Goal: Task Accomplishment & Management: Complete application form

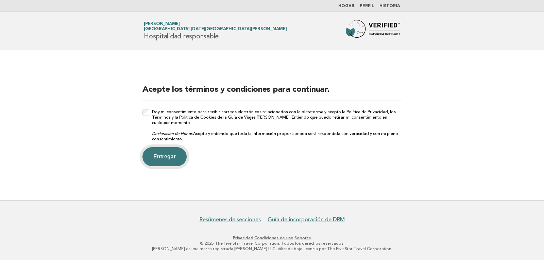
click at [168, 157] on font "Entregar" at bounding box center [164, 157] width 22 height 6
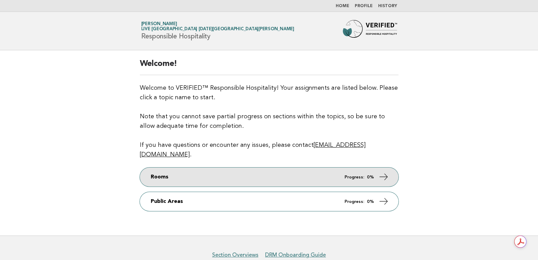
click at [379, 172] on icon at bounding box center [384, 177] width 10 height 10
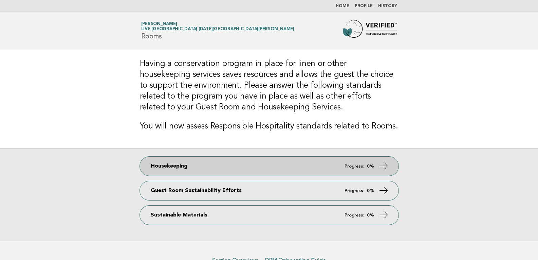
click at [365, 165] on span "Progress: 0%" at bounding box center [360, 166] width 30 height 4
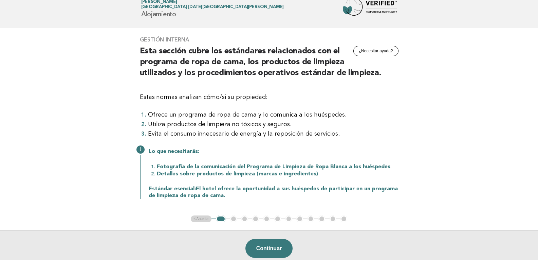
scroll to position [34, 0]
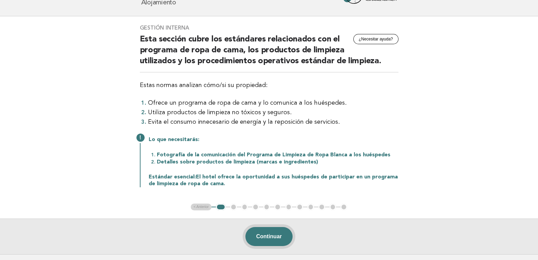
click at [260, 235] on font "Continuar" at bounding box center [270, 236] width 26 height 6
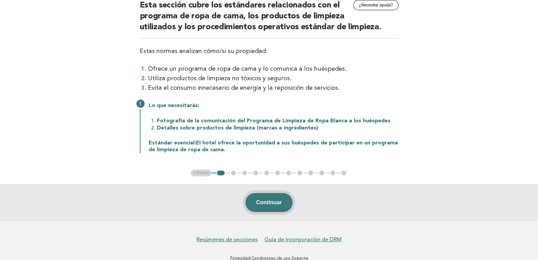
click at [270, 197] on button "Continuar" at bounding box center [270, 202] width 48 height 19
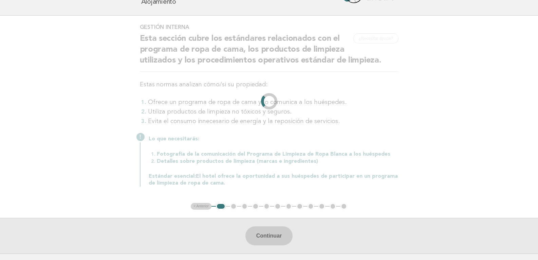
scroll to position [0, 0]
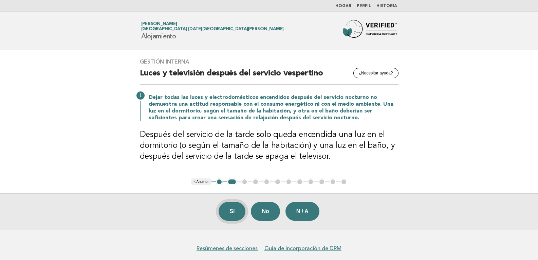
click at [230, 210] on font "Sí" at bounding box center [232, 211] width 5 height 6
click at [228, 216] on button "Sí" at bounding box center [232, 211] width 27 height 19
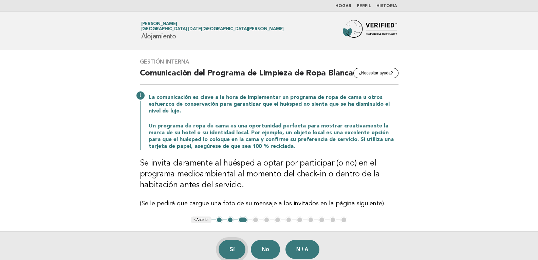
click at [232, 249] on font "Sí" at bounding box center [232, 249] width 5 height 6
click at [232, 248] on font "Sí" at bounding box center [232, 249] width 5 height 6
click at [240, 249] on button "Sí" at bounding box center [232, 249] width 27 height 19
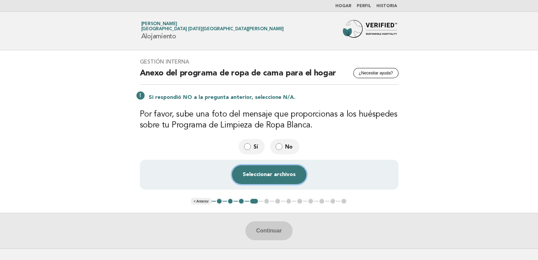
click at [276, 179] on button "Seleccionar archivos" at bounding box center [269, 174] width 75 height 19
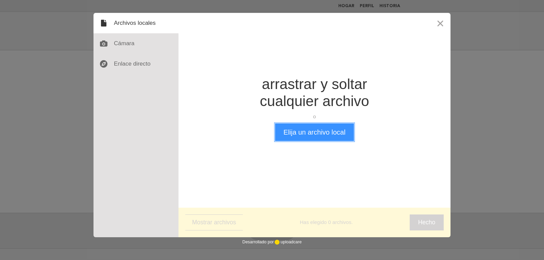
click at [320, 134] on font "Elija un archivo local" at bounding box center [314, 131] width 62 height 7
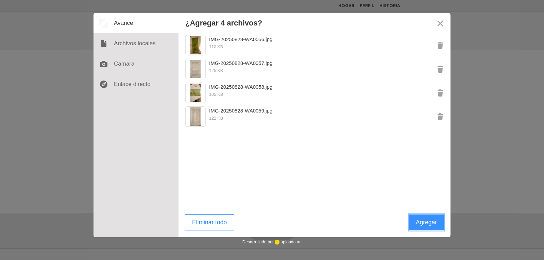
click at [423, 224] on font "Agregar" at bounding box center [426, 222] width 21 height 7
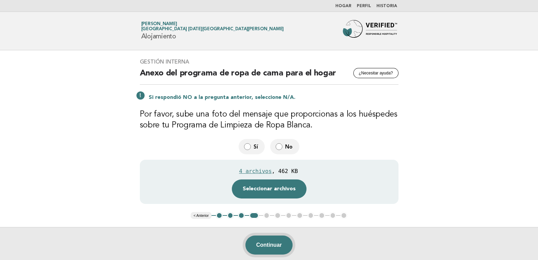
click at [270, 247] on font "Continuar" at bounding box center [270, 245] width 26 height 6
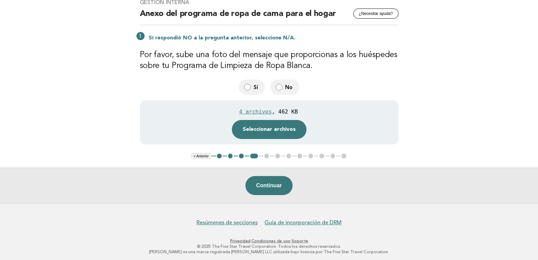
scroll to position [62, 0]
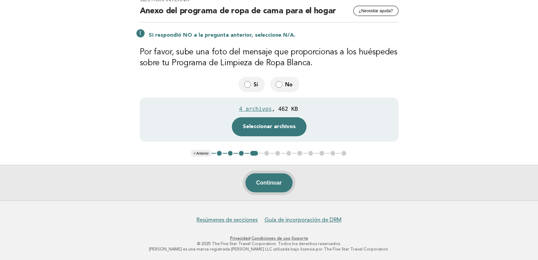
click at [279, 183] on font "Continuar" at bounding box center [270, 183] width 26 height 6
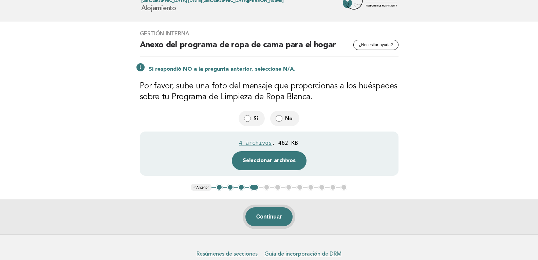
click at [274, 217] on font "Continuar" at bounding box center [270, 217] width 26 height 6
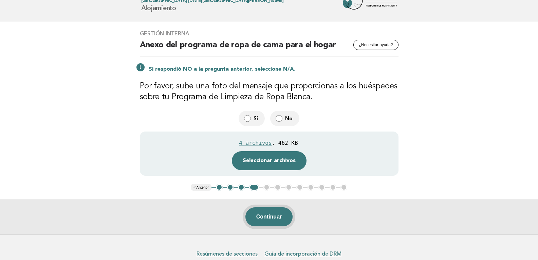
click at [278, 214] on font "Continuar" at bounding box center [270, 217] width 26 height 6
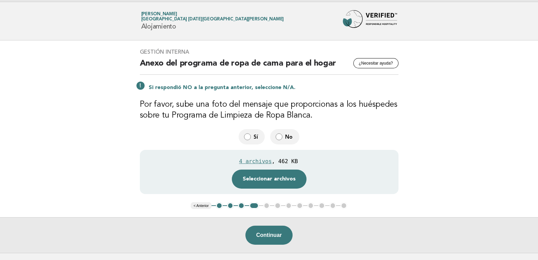
scroll to position [0, 0]
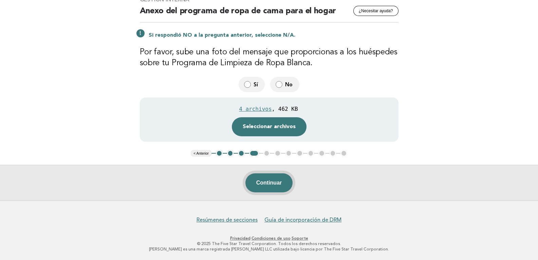
click at [280, 187] on button "Continuar" at bounding box center [270, 182] width 48 height 19
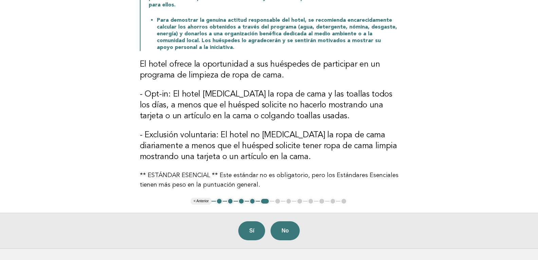
scroll to position [136, 0]
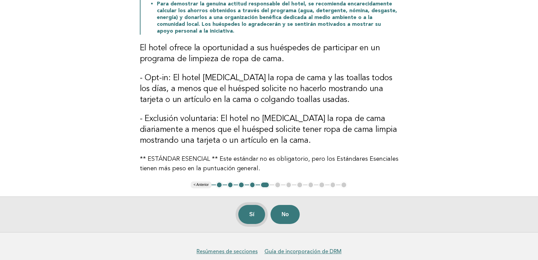
click at [252, 211] on font "Sí" at bounding box center [251, 214] width 5 height 6
click at [253, 211] on font "Sí" at bounding box center [251, 214] width 5 height 6
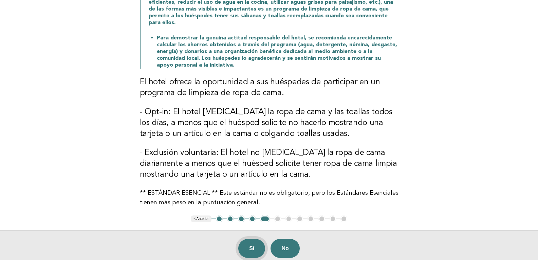
click at [243, 245] on button "Sí" at bounding box center [252, 248] width 27 height 19
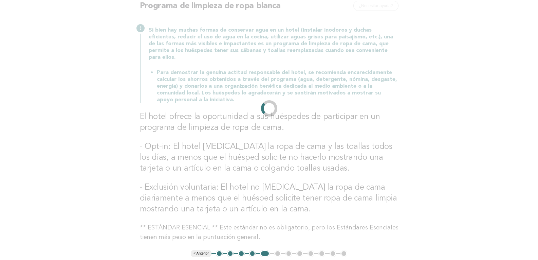
scroll to position [0, 0]
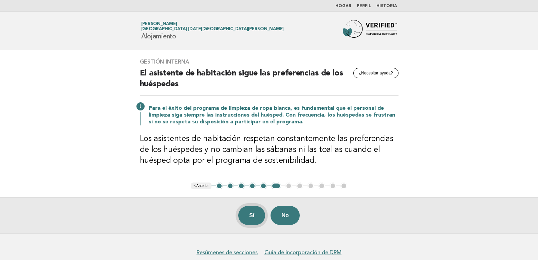
click at [253, 220] on button "Sí" at bounding box center [252, 215] width 27 height 19
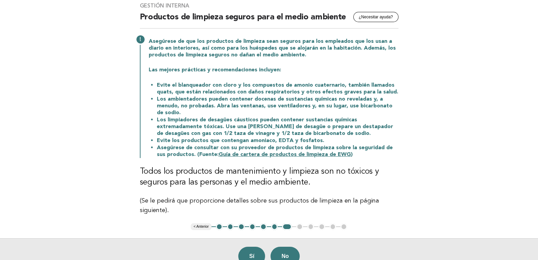
scroll to position [68, 0]
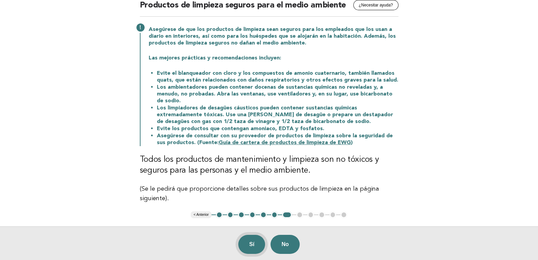
click at [245, 249] on button "Sí" at bounding box center [252, 244] width 27 height 19
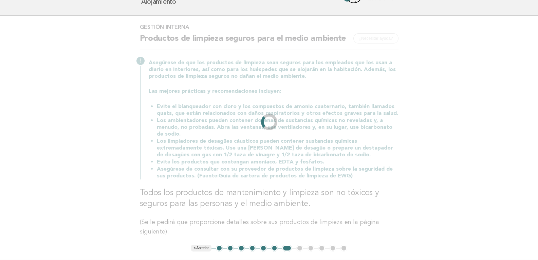
scroll to position [0, 0]
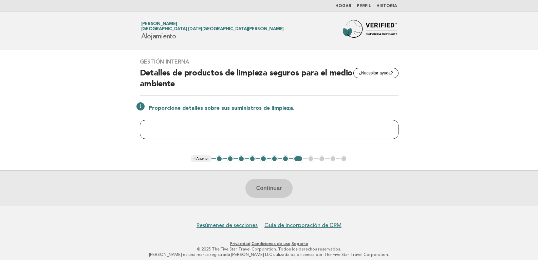
click at [178, 132] on input "text" at bounding box center [269, 129] width 259 height 19
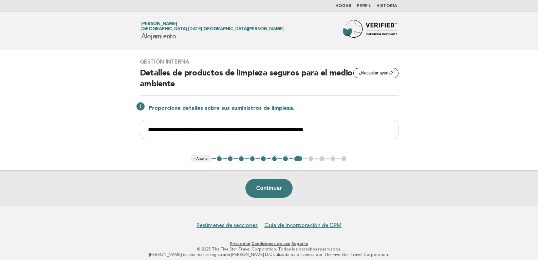
drag, startPoint x: 388, startPoint y: 131, endPoint x: 376, endPoint y: 141, distance: 15.4
click at [375, 142] on div "**********" at bounding box center [269, 102] width 275 height 105
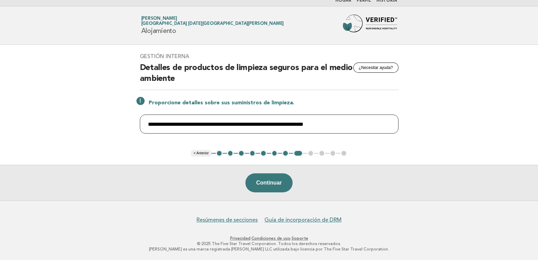
click at [389, 124] on input "**********" at bounding box center [269, 123] width 259 height 19
paste input "**********"
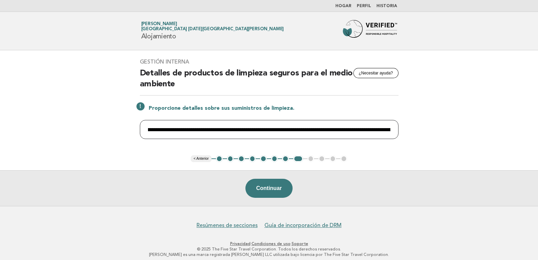
scroll to position [0, 155]
click at [376, 128] on input "**********" at bounding box center [269, 129] width 259 height 19
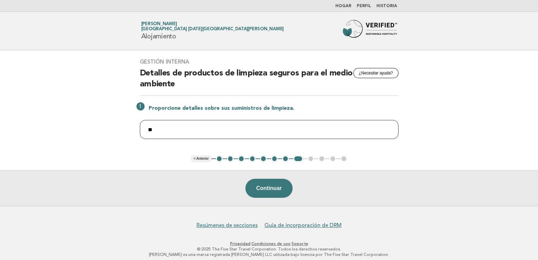
type input "*"
paste input "**********"
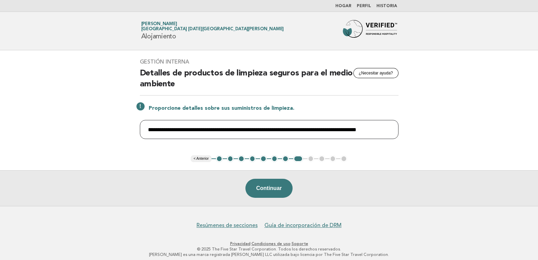
drag, startPoint x: 389, startPoint y: 126, endPoint x: 392, endPoint y: 128, distance: 3.5
click at [389, 126] on input "**********" at bounding box center [269, 129] width 259 height 19
paste input "**********"
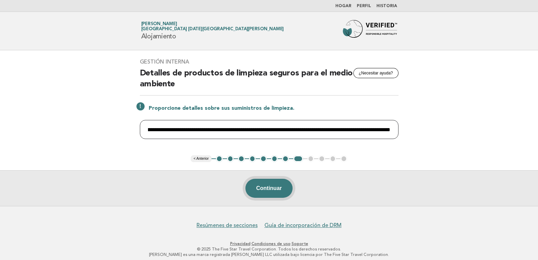
type input "**********"
click at [274, 183] on button "Continuar" at bounding box center [270, 188] width 48 height 19
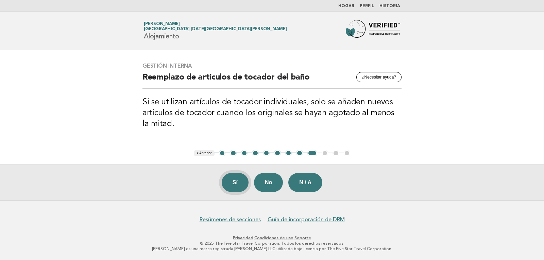
click at [239, 183] on button "Sí" at bounding box center [235, 182] width 27 height 19
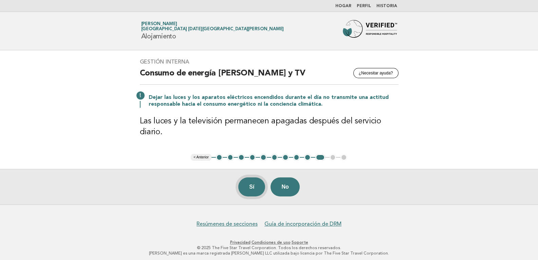
click at [253, 189] on font "Sí" at bounding box center [251, 187] width 5 height 6
click at [248, 191] on button "Sí" at bounding box center [252, 186] width 27 height 19
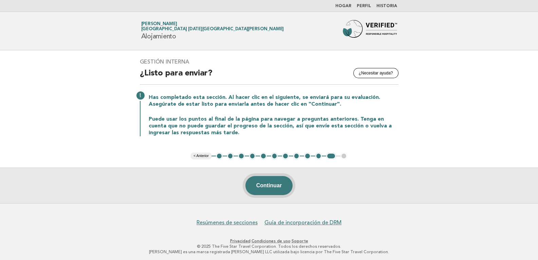
click at [268, 186] on font "Continuar" at bounding box center [270, 185] width 26 height 6
click at [273, 192] on button "Continuar" at bounding box center [270, 185] width 48 height 19
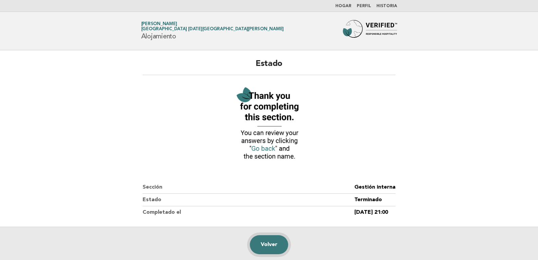
click at [281, 246] on link "Volver" at bounding box center [269, 244] width 38 height 19
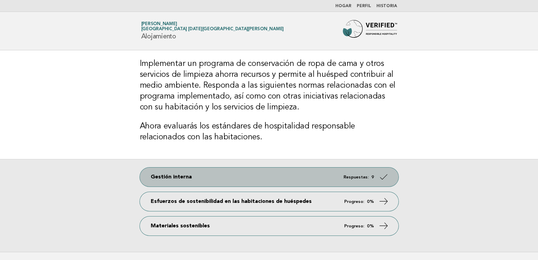
click at [382, 173] on icon at bounding box center [384, 177] width 10 height 10
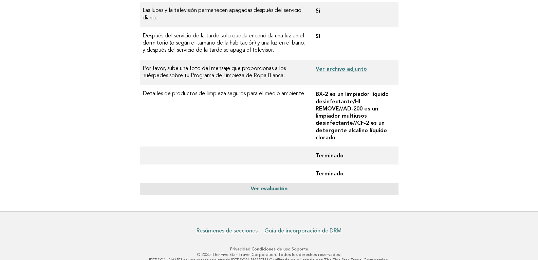
scroll to position [333, 0]
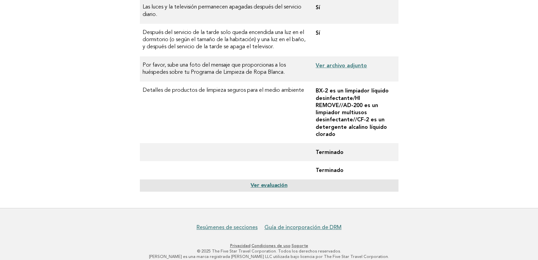
click at [268, 183] on font "Ver evaluación" at bounding box center [269, 185] width 37 height 5
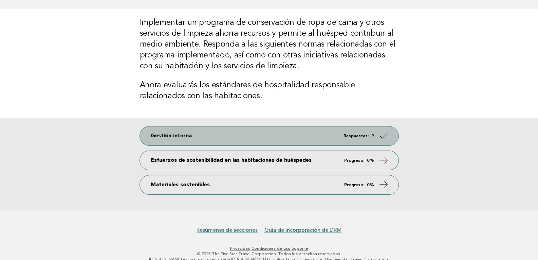
scroll to position [51, 0]
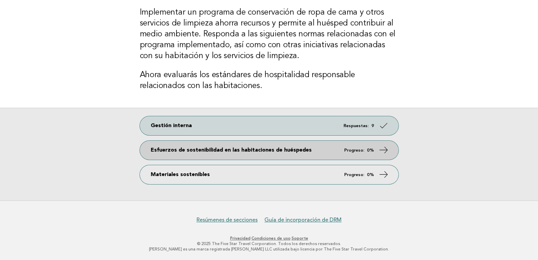
click at [363, 152] on font "Progreso:" at bounding box center [355, 149] width 20 height 5
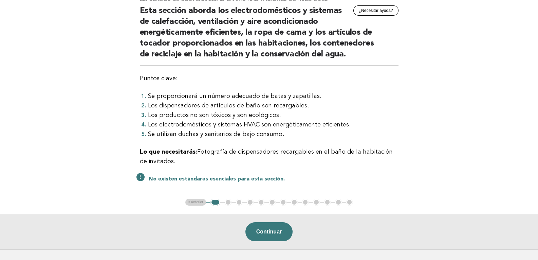
scroll to position [68, 0]
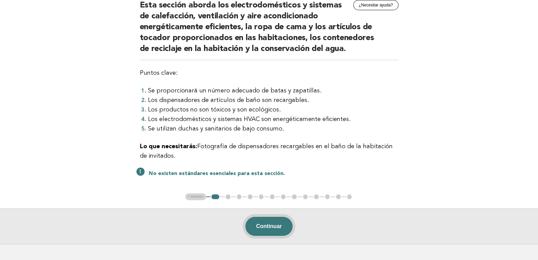
click at [258, 226] on font "Continuar" at bounding box center [270, 226] width 26 height 6
click at [276, 223] on font "Continuar" at bounding box center [270, 226] width 26 height 6
click at [267, 230] on button "Continuar" at bounding box center [270, 226] width 48 height 19
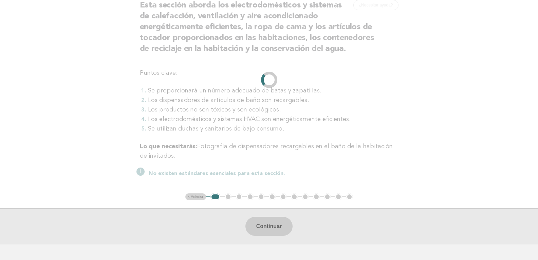
scroll to position [0, 0]
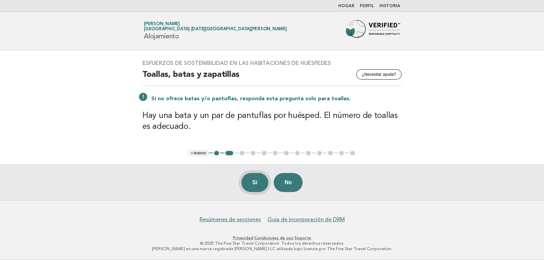
click at [257, 176] on button "Sí" at bounding box center [254, 182] width 27 height 19
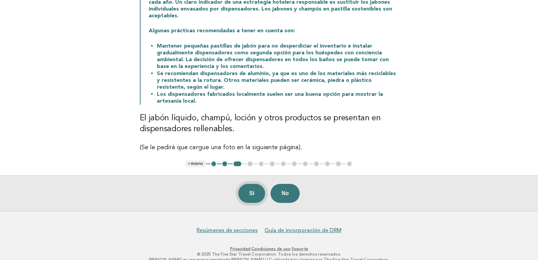
click at [255, 194] on button "Sí" at bounding box center [252, 193] width 27 height 19
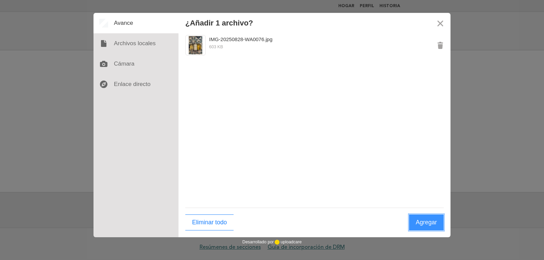
click at [426, 225] on font "Agregar" at bounding box center [426, 222] width 21 height 7
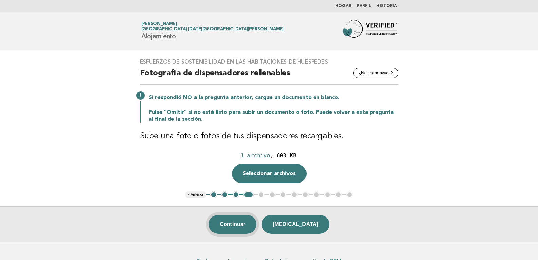
click at [243, 222] on font "Continuar" at bounding box center [233, 224] width 26 height 6
click at [246, 223] on font "Continuar" at bounding box center [233, 224] width 26 height 6
click at [246, 227] on font "Continuar" at bounding box center [233, 224] width 26 height 6
click at [255, 219] on button "Continuar" at bounding box center [233, 224] width 48 height 19
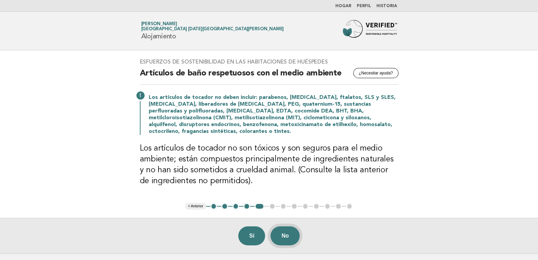
click at [292, 237] on button "No" at bounding box center [285, 235] width 29 height 19
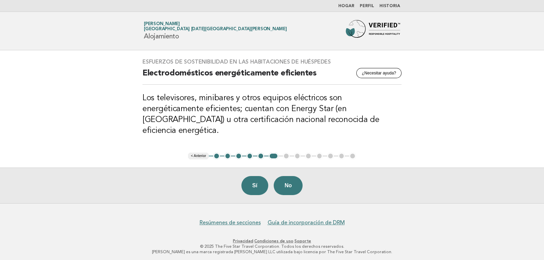
click at [199, 154] on font "< Anterior" at bounding box center [198, 156] width 15 height 4
click at [195, 154] on font "< Anterior" at bounding box center [198, 156] width 15 height 4
click at [196, 154] on font "< Anterior" at bounding box center [198, 156] width 15 height 4
click at [254, 182] on font "Sí" at bounding box center [254, 185] width 5 height 6
click at [258, 189] on button "Sí" at bounding box center [254, 185] width 27 height 19
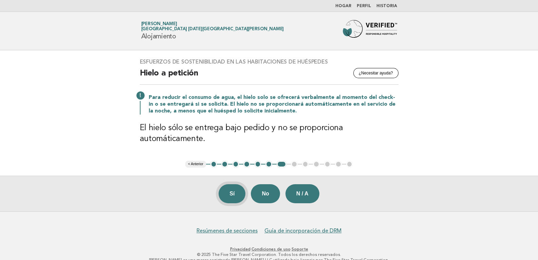
click at [234, 196] on font "Sí" at bounding box center [232, 194] width 5 height 6
click at [230, 191] on font "Sí" at bounding box center [232, 194] width 5 height 6
click at [231, 202] on button "Sí" at bounding box center [232, 193] width 27 height 19
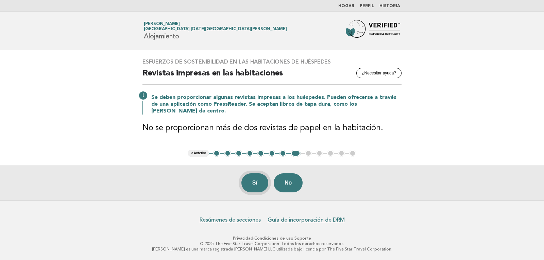
click at [259, 190] on button "Sí" at bounding box center [254, 182] width 27 height 19
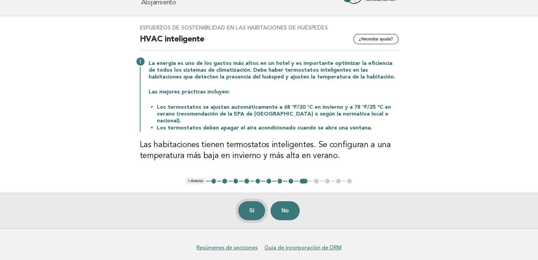
click at [258, 203] on button "Sí" at bounding box center [252, 210] width 27 height 19
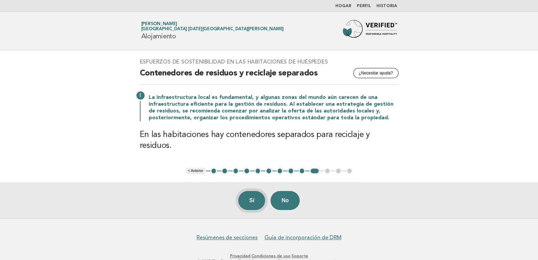
click at [254, 203] on font "Sí" at bounding box center [251, 200] width 5 height 6
click at [257, 206] on button "Sí" at bounding box center [252, 200] width 27 height 19
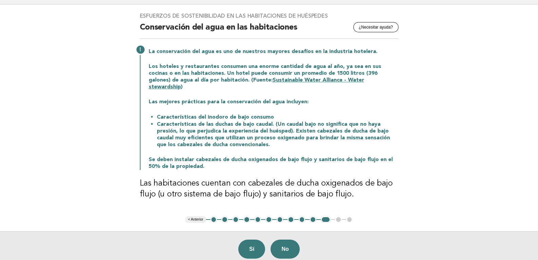
scroll to position [68, 0]
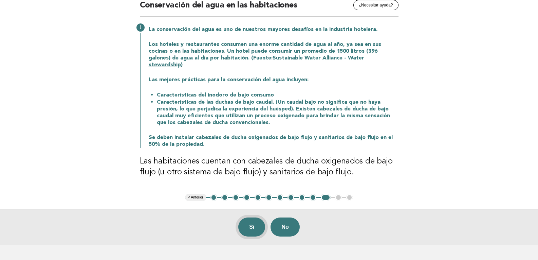
click at [260, 222] on button "Sí" at bounding box center [252, 226] width 27 height 19
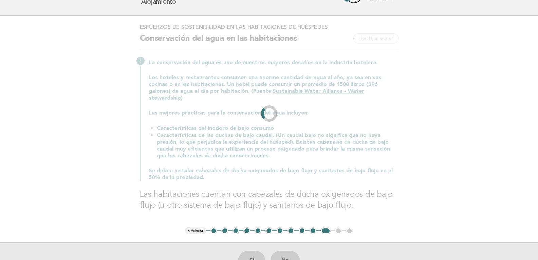
scroll to position [0, 0]
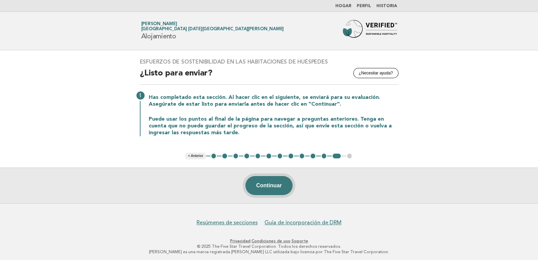
click at [279, 189] on button "Continuar" at bounding box center [270, 185] width 48 height 19
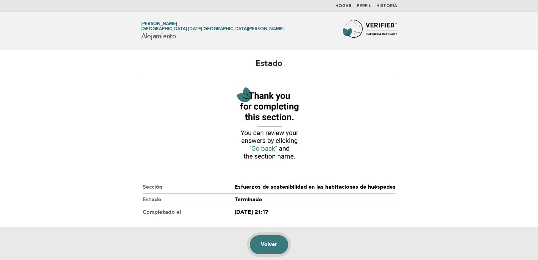
click at [276, 250] on link "Volver" at bounding box center [269, 244] width 38 height 19
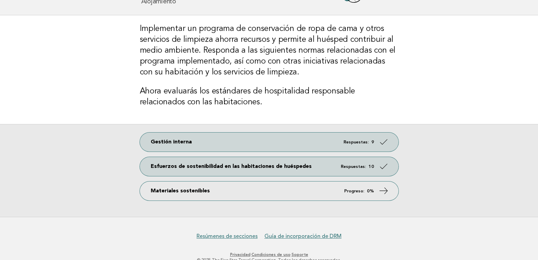
scroll to position [51, 0]
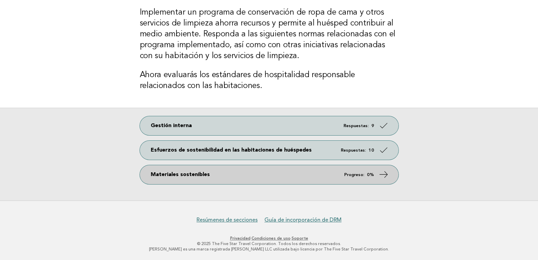
click at [368, 178] on link "Materiales sostenibles Progreso: 0%" at bounding box center [269, 174] width 259 height 19
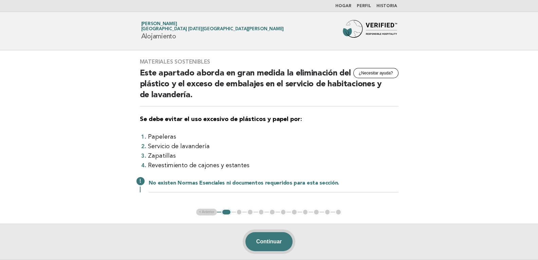
click at [278, 242] on font "Continuar" at bounding box center [270, 242] width 26 height 6
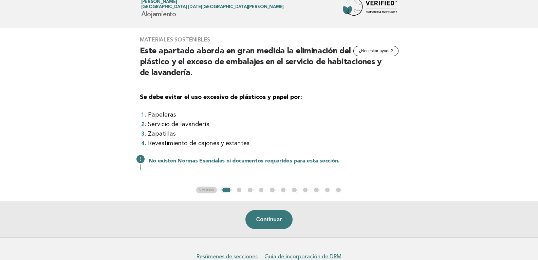
scroll to position [34, 0]
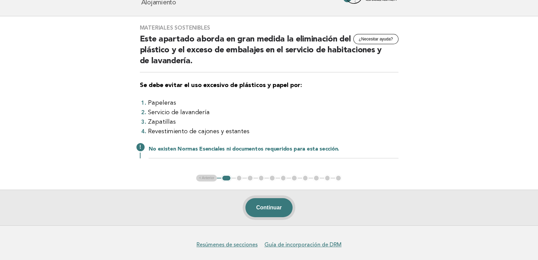
click at [271, 205] on font "Continuar" at bounding box center [270, 208] width 26 height 6
click at [279, 205] on font "Continuar" at bounding box center [270, 208] width 26 height 6
click at [262, 209] on font "Continuar" at bounding box center [270, 208] width 26 height 6
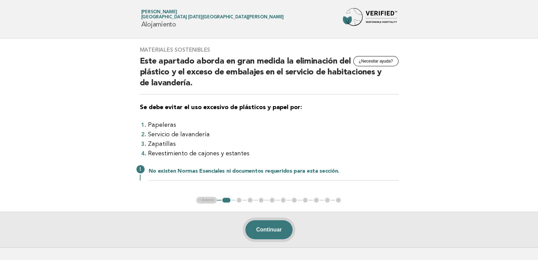
scroll to position [0, 0]
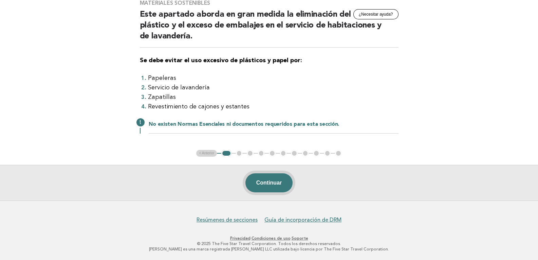
click at [263, 189] on button "Continuar" at bounding box center [270, 182] width 48 height 19
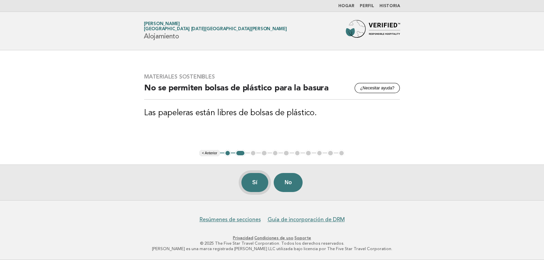
click at [259, 186] on button "Sí" at bounding box center [254, 182] width 27 height 19
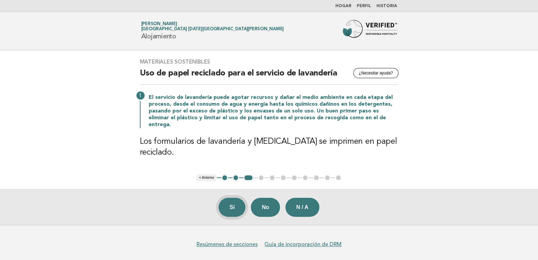
click at [234, 198] on button "Sí" at bounding box center [232, 207] width 27 height 19
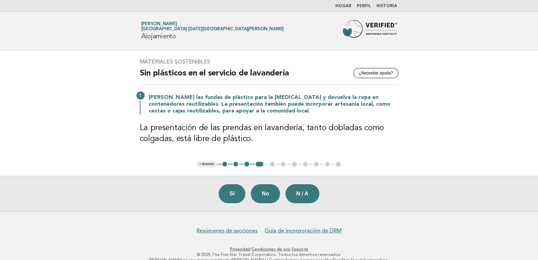
click at [234, 196] on button "Sí" at bounding box center [232, 193] width 27 height 19
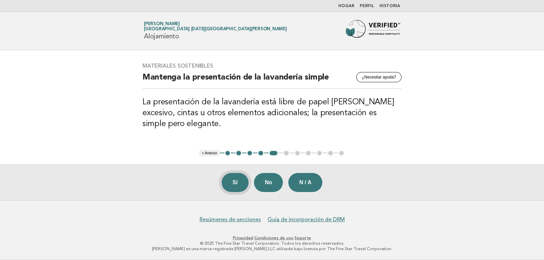
click at [234, 185] on font "Sí" at bounding box center [234, 182] width 5 height 6
click at [232, 184] on font "Sí" at bounding box center [234, 182] width 5 height 6
click at [228, 180] on button "Sí" at bounding box center [235, 182] width 27 height 19
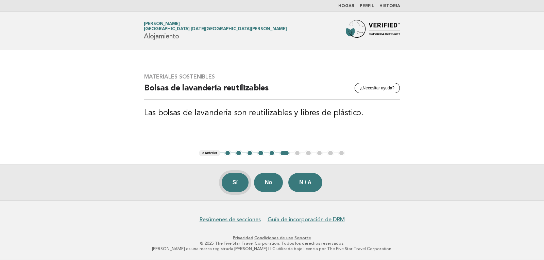
click at [237, 187] on button "Sí" at bounding box center [235, 182] width 27 height 19
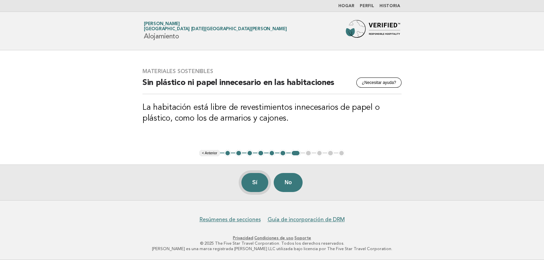
click at [263, 175] on button "Sí" at bounding box center [254, 182] width 27 height 19
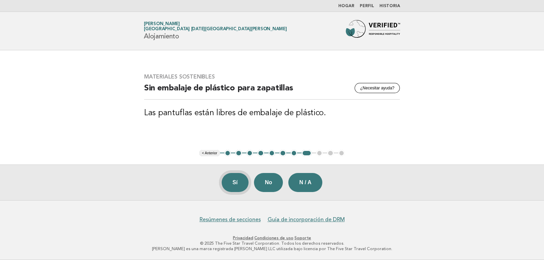
click at [244, 185] on button "Sí" at bounding box center [235, 182] width 27 height 19
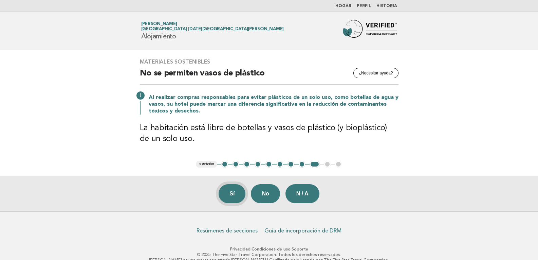
click at [229, 189] on button "Sí" at bounding box center [232, 193] width 27 height 19
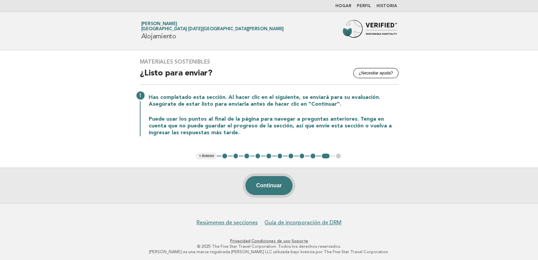
click at [266, 185] on font "Continuar" at bounding box center [270, 185] width 26 height 6
click at [284, 184] on button "Continuar" at bounding box center [270, 185] width 48 height 19
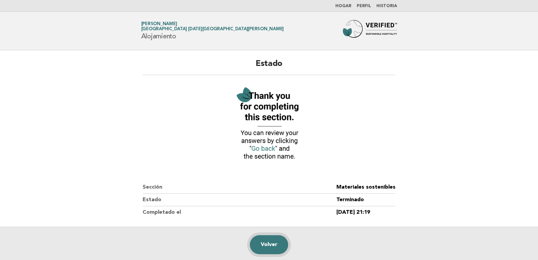
click at [271, 247] on font "Volver" at bounding box center [269, 244] width 17 height 5
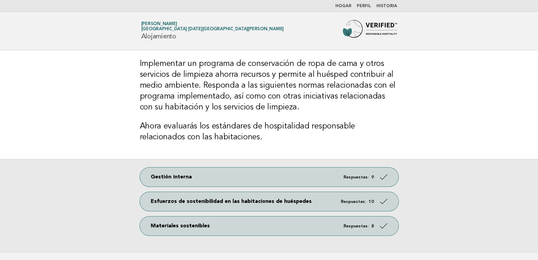
click at [371, 6] on font "Perfil" at bounding box center [364, 6] width 14 height 4
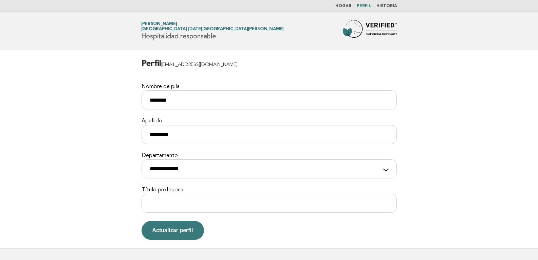
click at [392, 6] on font "Historia" at bounding box center [387, 6] width 21 height 4
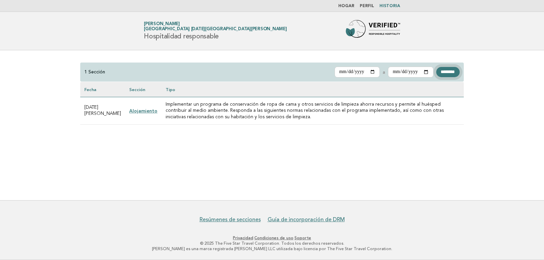
click at [443, 69] on input "********" at bounding box center [447, 72] width 23 height 10
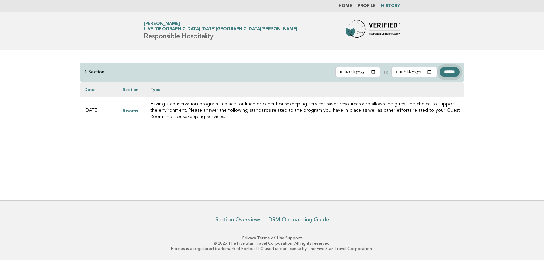
click at [455, 71] on input "******" at bounding box center [449, 72] width 20 height 10
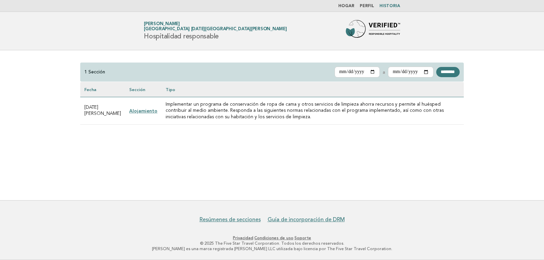
click at [138, 110] on font "Alojamiento" at bounding box center [143, 110] width 28 height 5
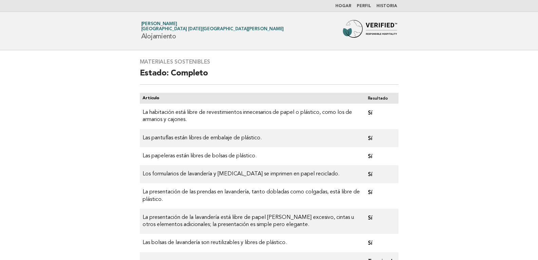
click at [351, 7] on font "Hogar" at bounding box center [344, 6] width 16 height 4
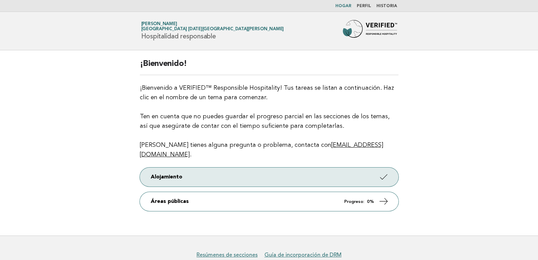
scroll to position [25, 0]
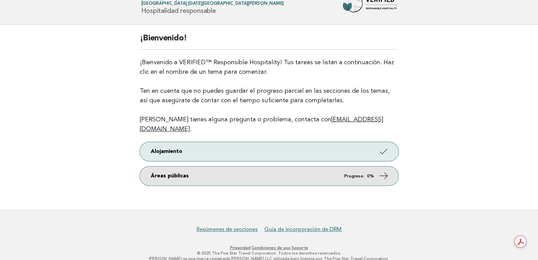
click at [305, 166] on link "Áreas públicas Progreso: 0%" at bounding box center [269, 175] width 259 height 19
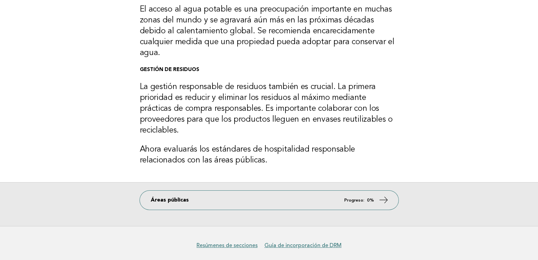
scroll to position [210, 0]
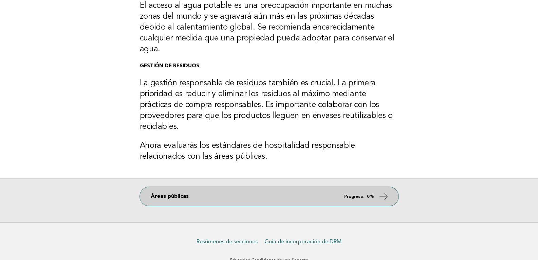
click at [342, 187] on link "Áreas públicas Progreso: 0%" at bounding box center [269, 196] width 259 height 19
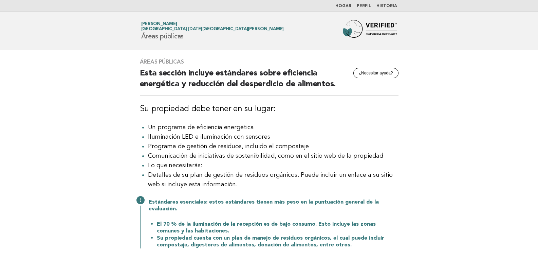
click at [362, 6] on font "Perfil" at bounding box center [364, 6] width 14 height 4
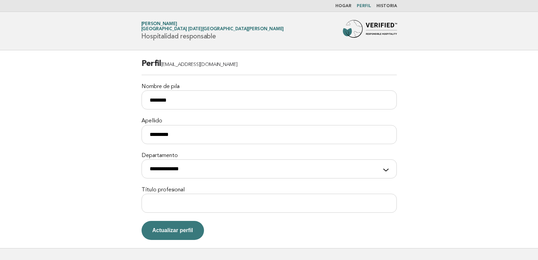
click at [179, 65] on font "amaaqsm@posadas.com" at bounding box center [199, 64] width 76 height 5
